Goal: Information Seeking & Learning: Learn about a topic

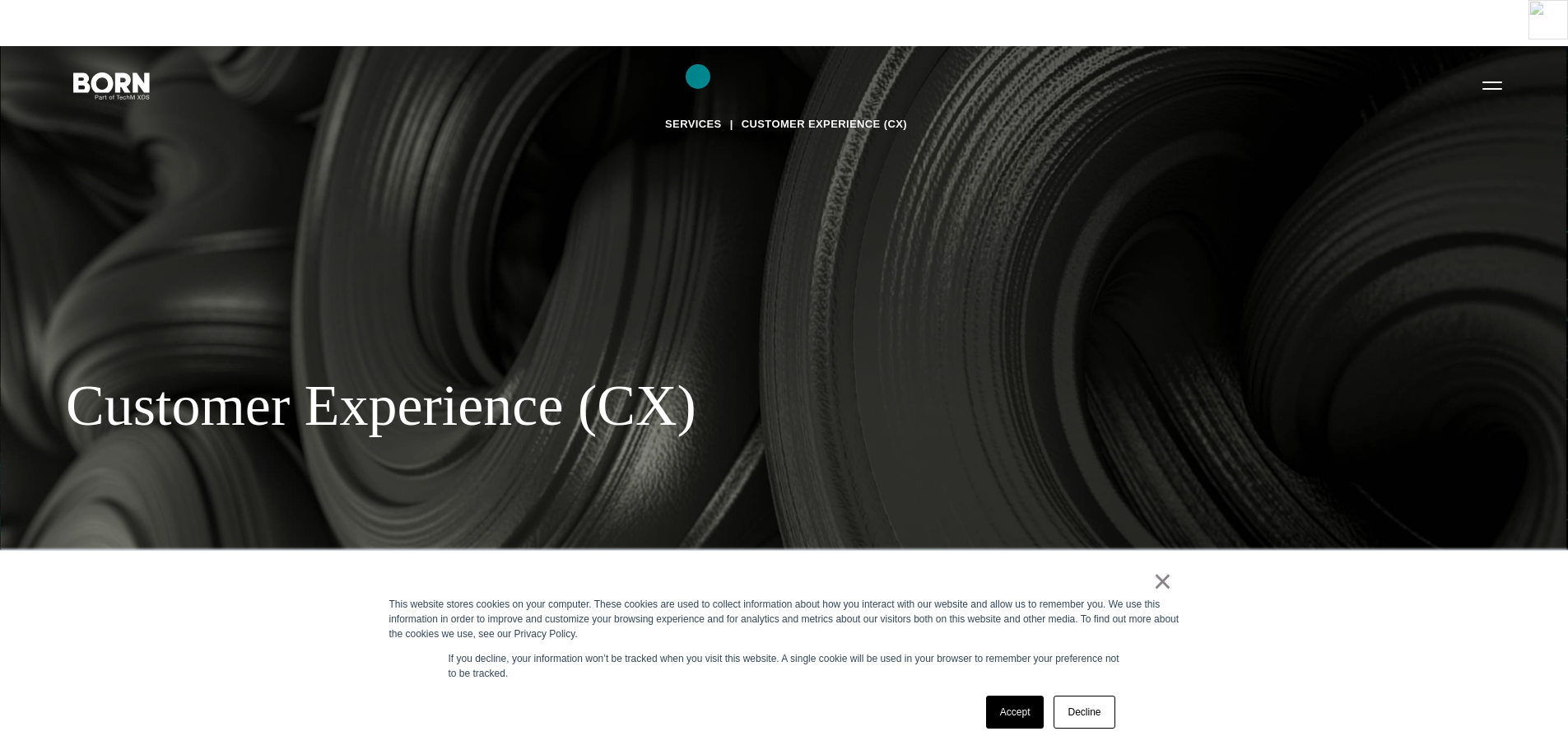
click at [698, 112] on link "Services" at bounding box center [693, 124] width 57 height 25
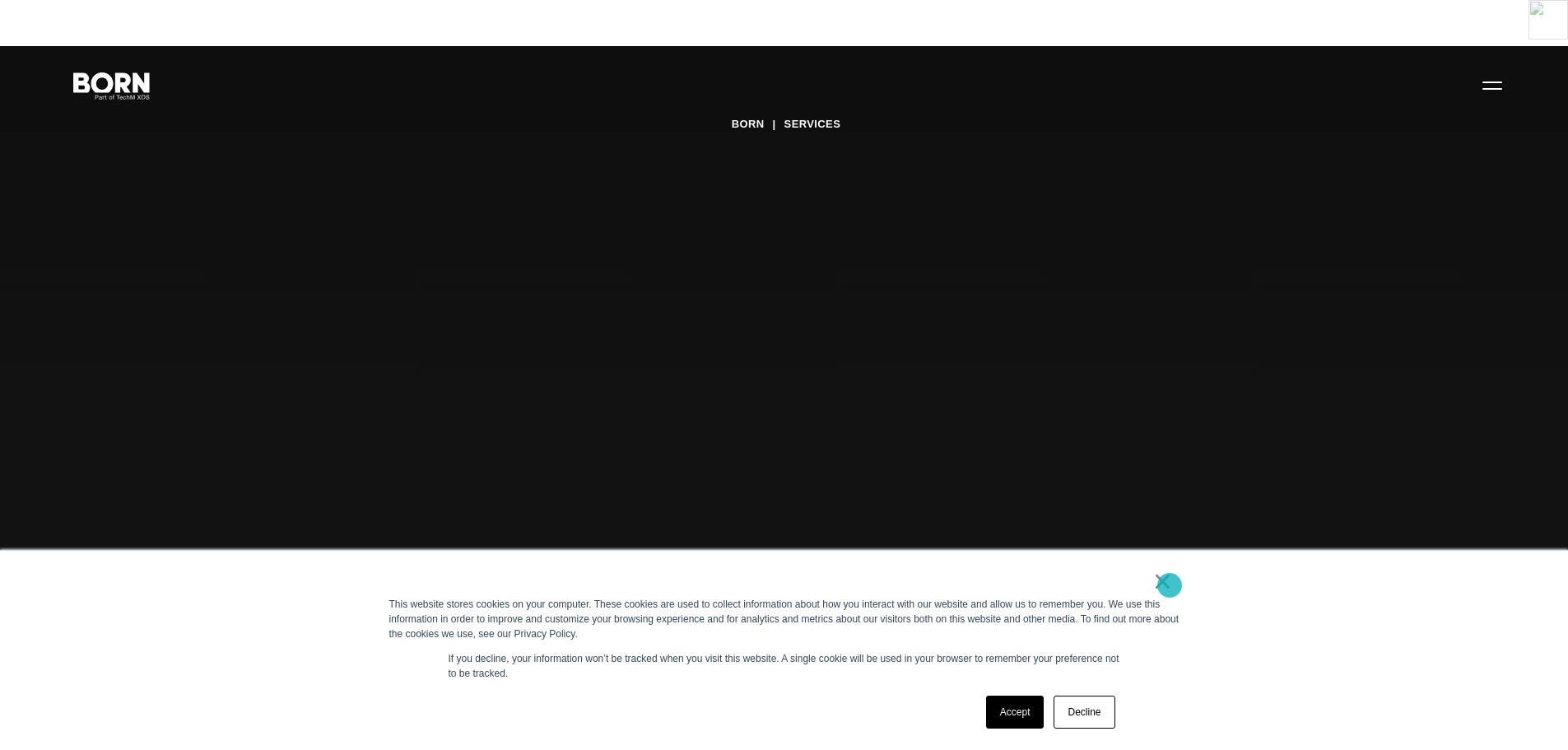
click at [1169, 585] on link "×" at bounding box center [1162, 581] width 20 height 15
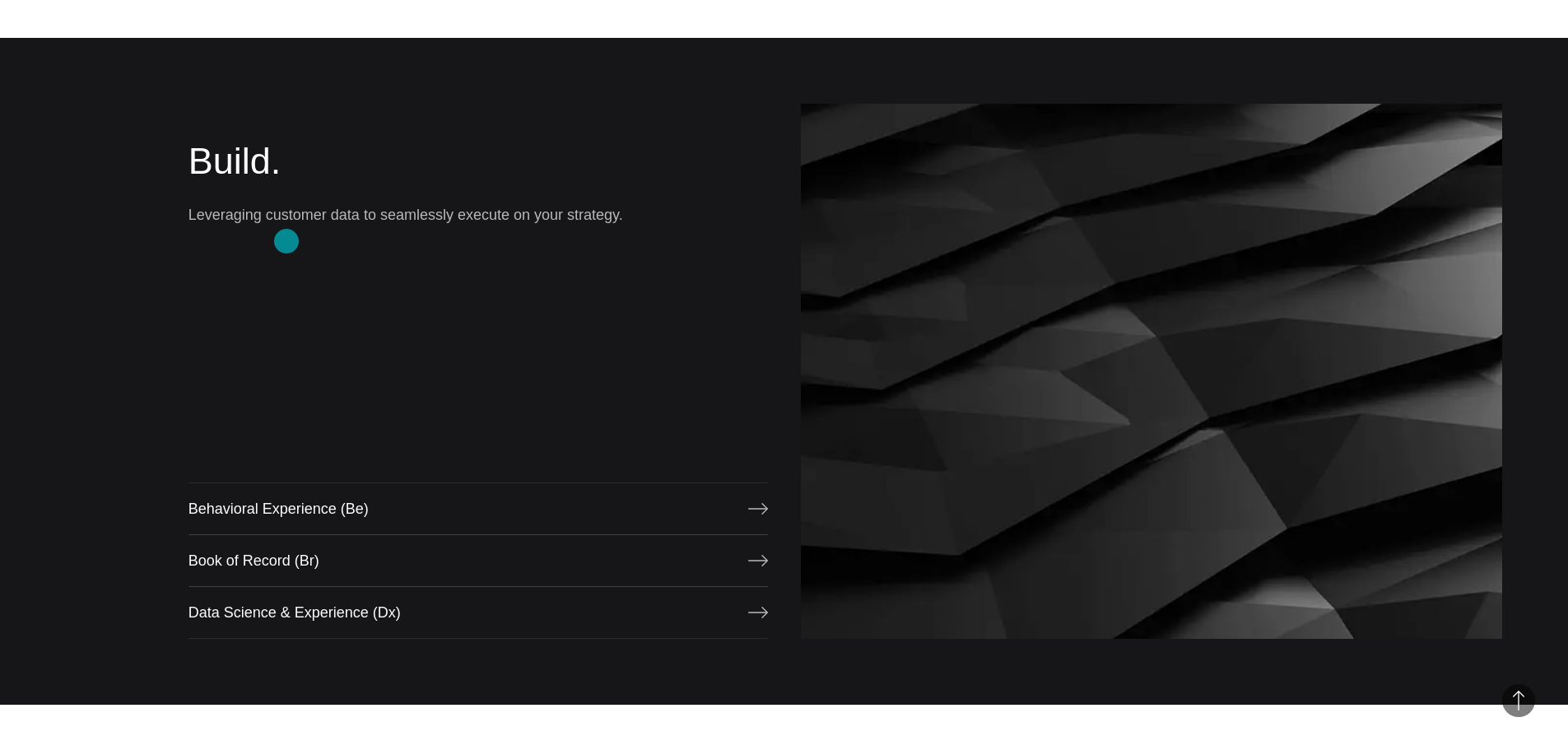
scroll to position [1509, 0]
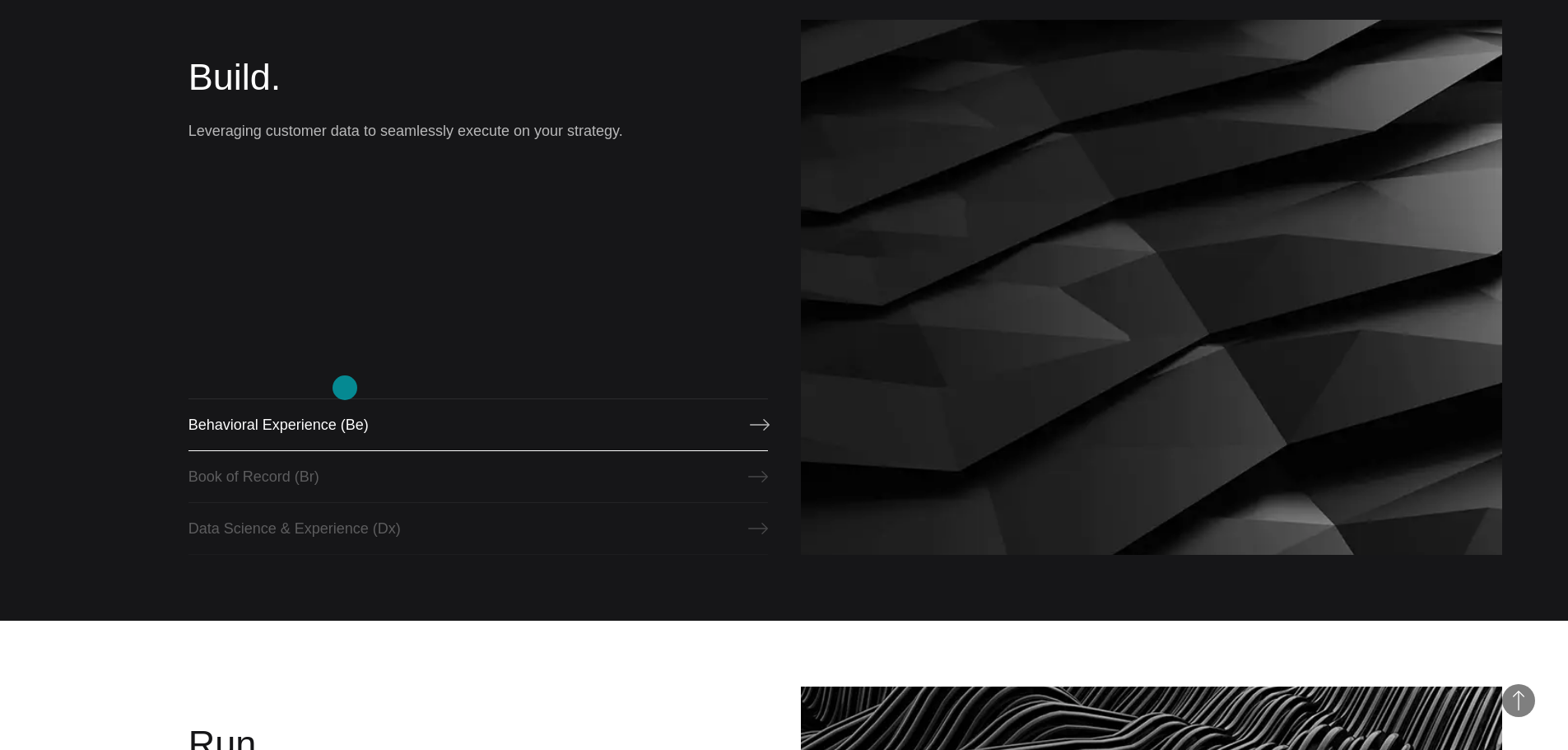
click at [345, 398] on link "Behavioral Experience (Be)" at bounding box center [478, 425] width 580 height 53
